Goal: Information Seeking & Learning: Learn about a topic

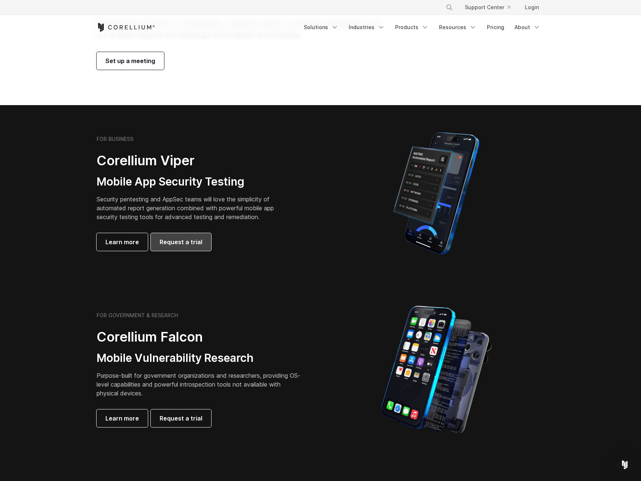
scroll to position [147, 0]
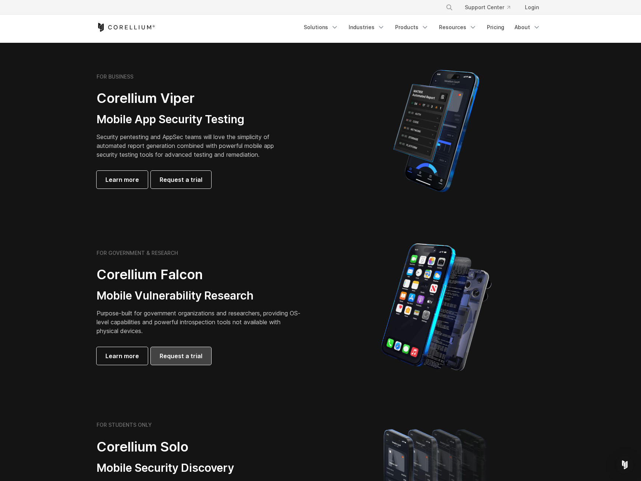
click at [188, 357] on span "Request a trial" at bounding box center [181, 355] width 43 height 9
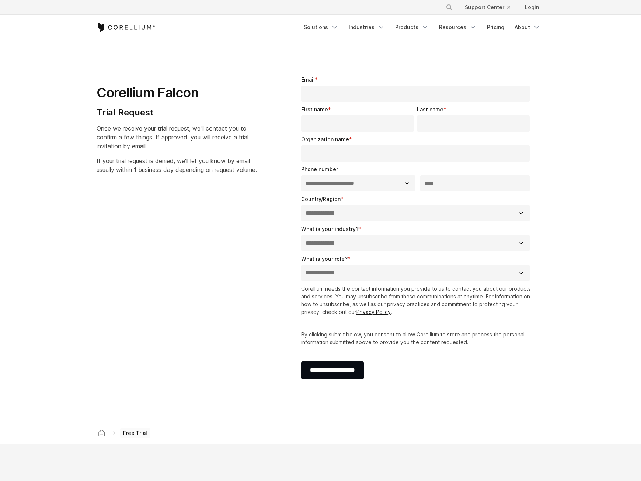
select select "**"
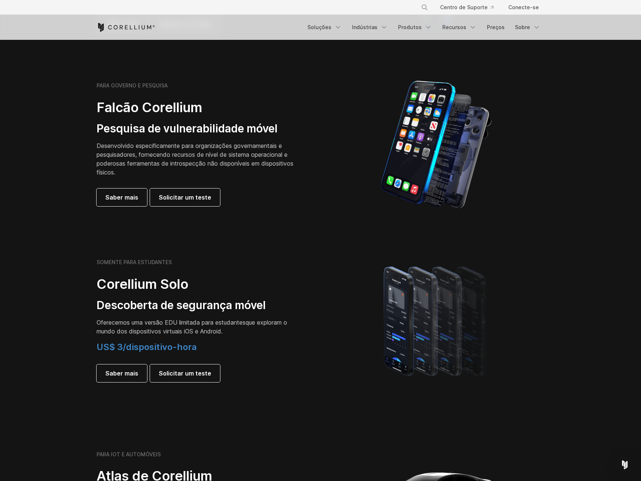
scroll to position [332, 0]
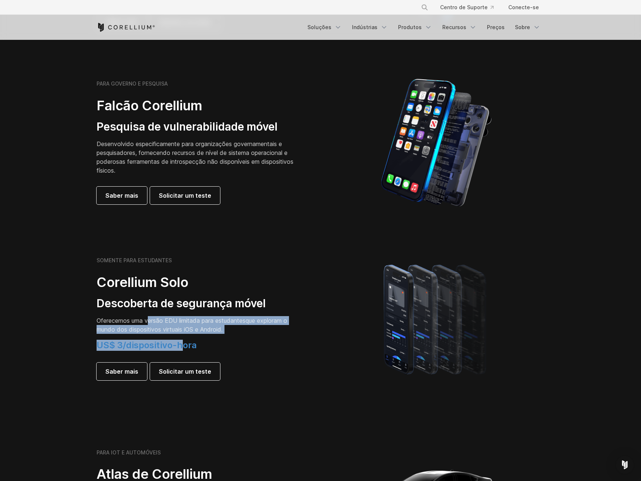
drag, startPoint x: 150, startPoint y: 322, endPoint x: 176, endPoint y: 348, distance: 36.7
click at [179, 347] on div "SOMENTE PARA ESTUDANTES Corellium Solo Descoberta de segurança móvel Oferecemos…" at bounding box center [200, 318] width 206 height 123
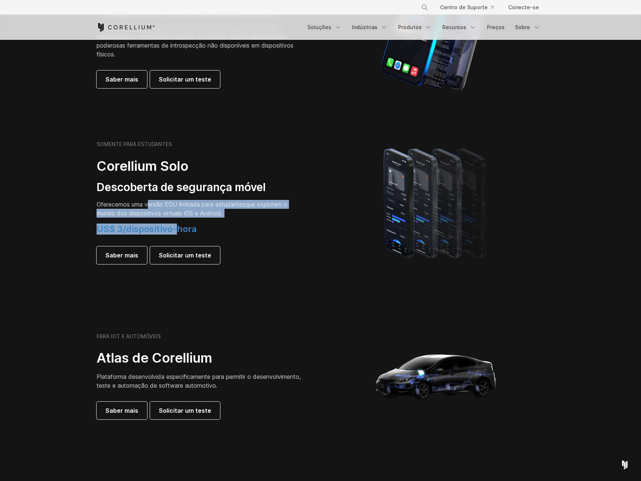
scroll to position [479, 0]
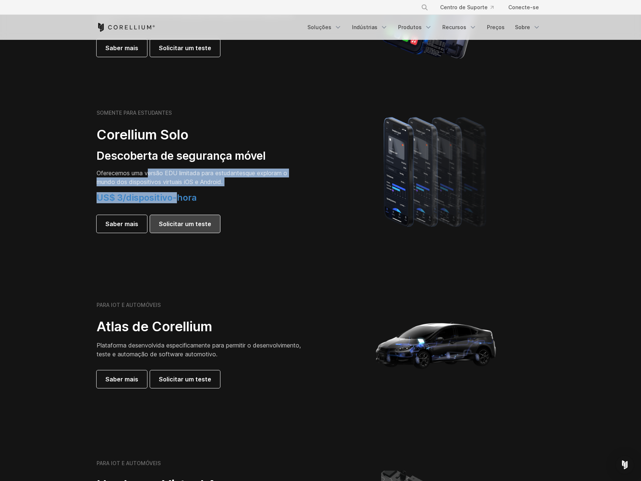
click at [188, 229] on link "Solicitar um teste" at bounding box center [185, 224] width 70 height 18
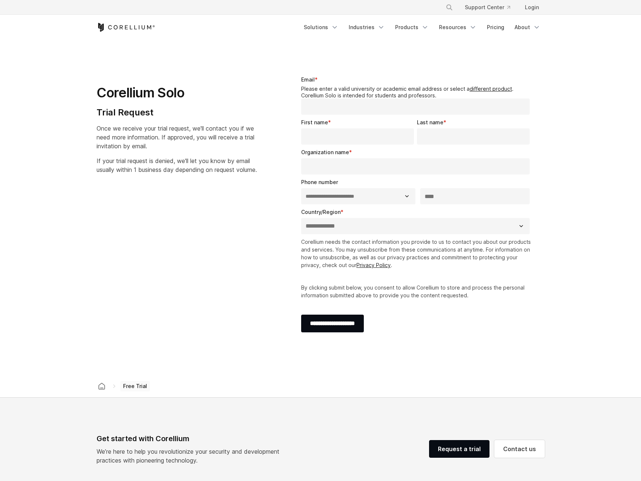
select select "**"
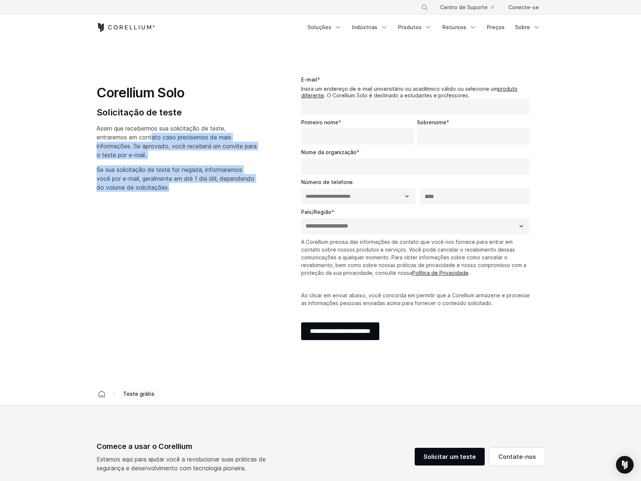
drag, startPoint x: 154, startPoint y: 138, endPoint x: 228, endPoint y: 198, distance: 94.9
click at [228, 198] on div "**********" at bounding box center [320, 211] width 463 height 295
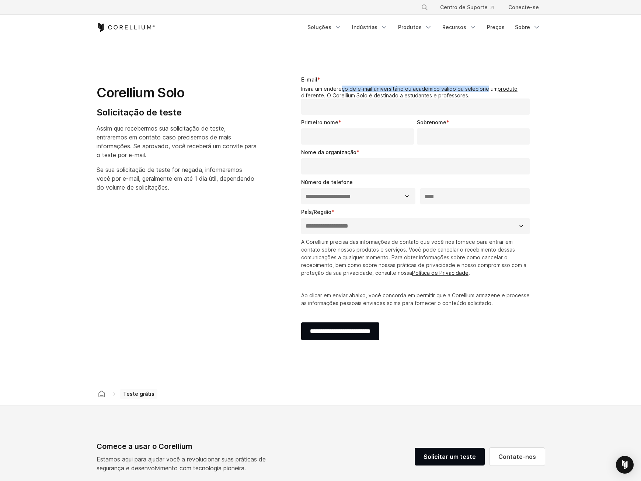
drag, startPoint x: 343, startPoint y: 88, endPoint x: 486, endPoint y: 91, distance: 143.0
click at [486, 91] on font "Insira um endereço de e-mail universitário ou acadêmico válido ou selecione um" at bounding box center [399, 89] width 196 height 6
click at [509, 88] on font "produto diferente" at bounding box center [409, 92] width 216 height 13
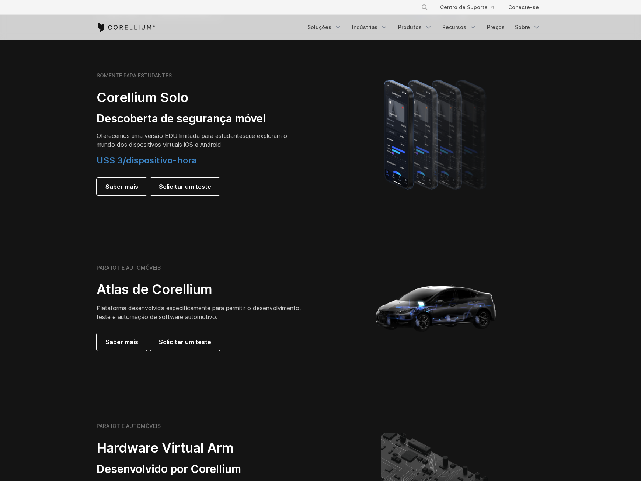
scroll to position [516, 0]
drag, startPoint x: 158, startPoint y: 308, endPoint x: 449, endPoint y: 344, distance: 292.6
click at [252, 318] on font "Plataforma desenvolvida especificamente para permitir o desenvolvimento, teste …" at bounding box center [199, 312] width 204 height 16
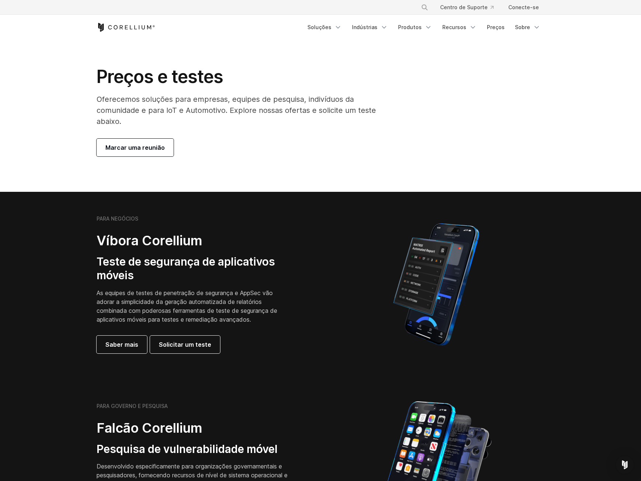
scroll to position [0, 0]
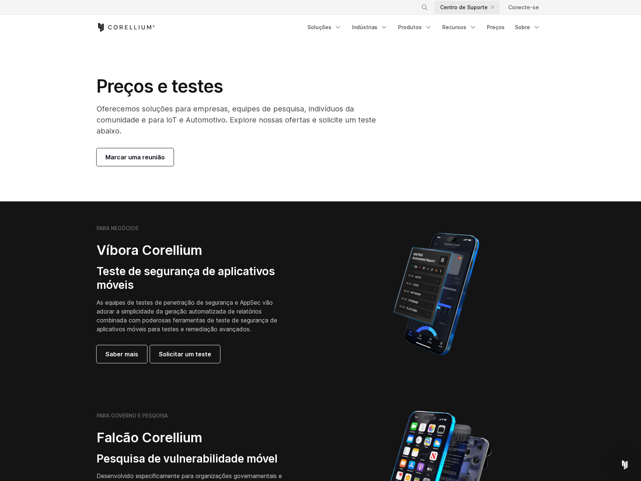
click at [475, 8] on font "Centro de Suporte" at bounding box center [464, 7] width 48 height 6
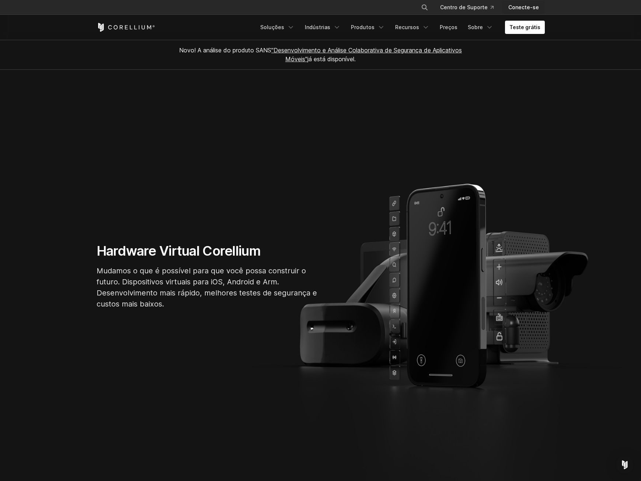
click at [525, 8] on font "Conecte-se" at bounding box center [523, 7] width 31 height 6
